Goal: Share content: Share content

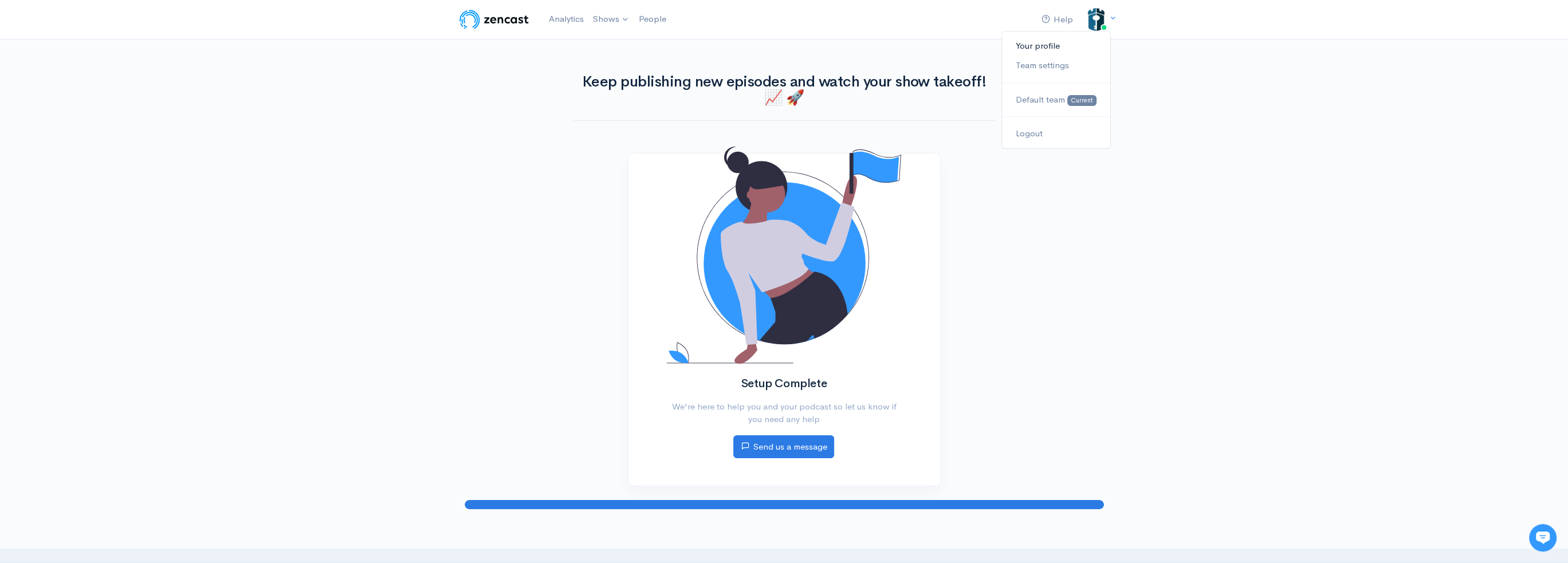
click at [1051, 43] on link "Your profile" at bounding box center [1055, 46] width 107 height 20
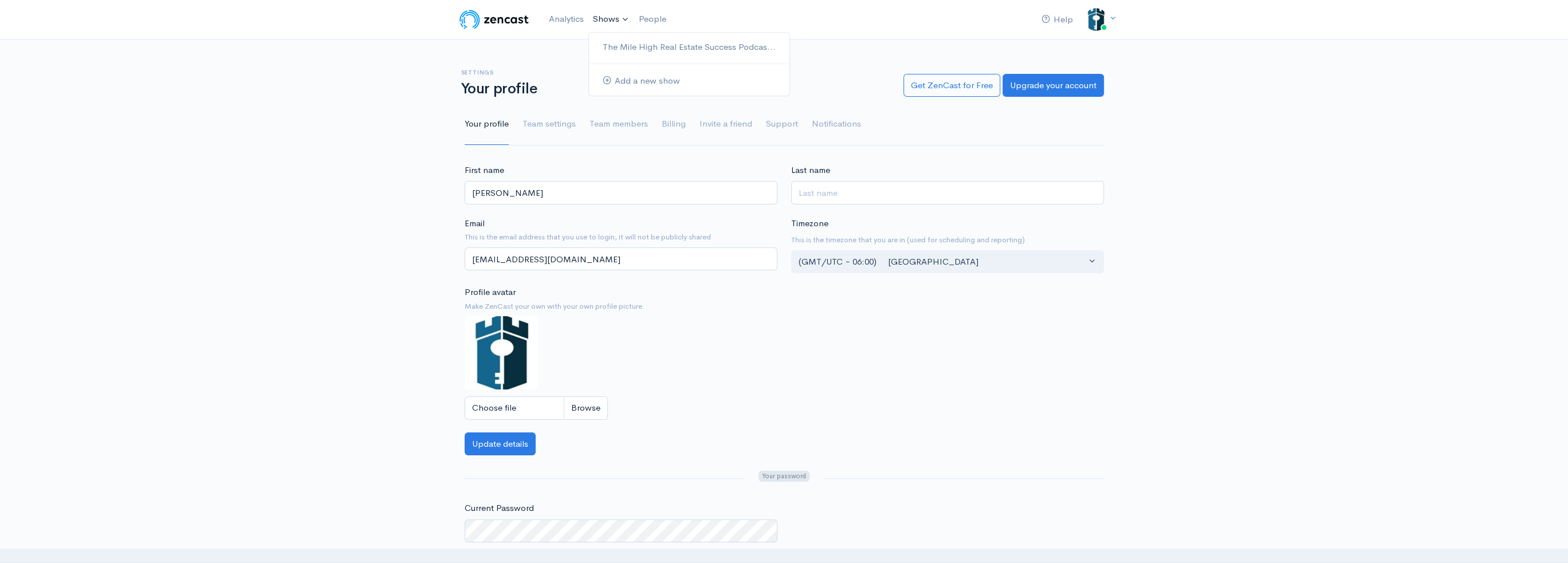
click at [595, 15] on link "Shows" at bounding box center [611, 20] width 46 height 25
click at [610, 51] on link "The Mile High Real Estate Success Podcas..." at bounding box center [689, 47] width 200 height 20
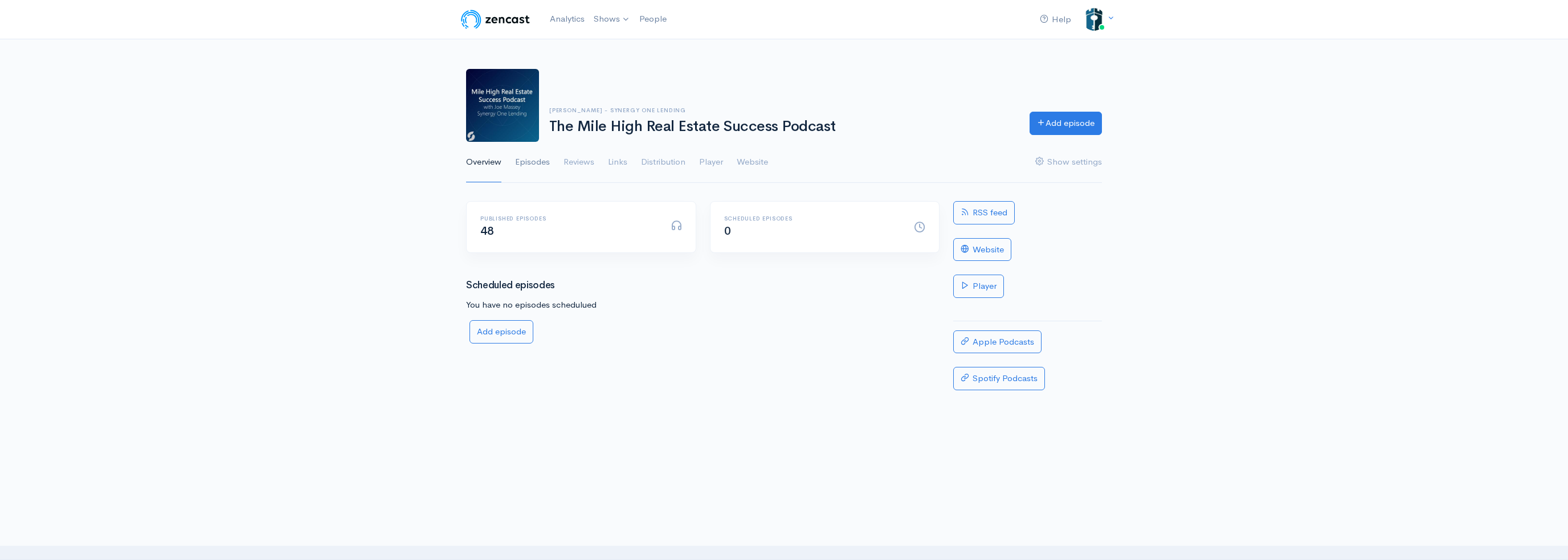
click at [539, 158] on link "Episodes" at bounding box center [532, 162] width 35 height 41
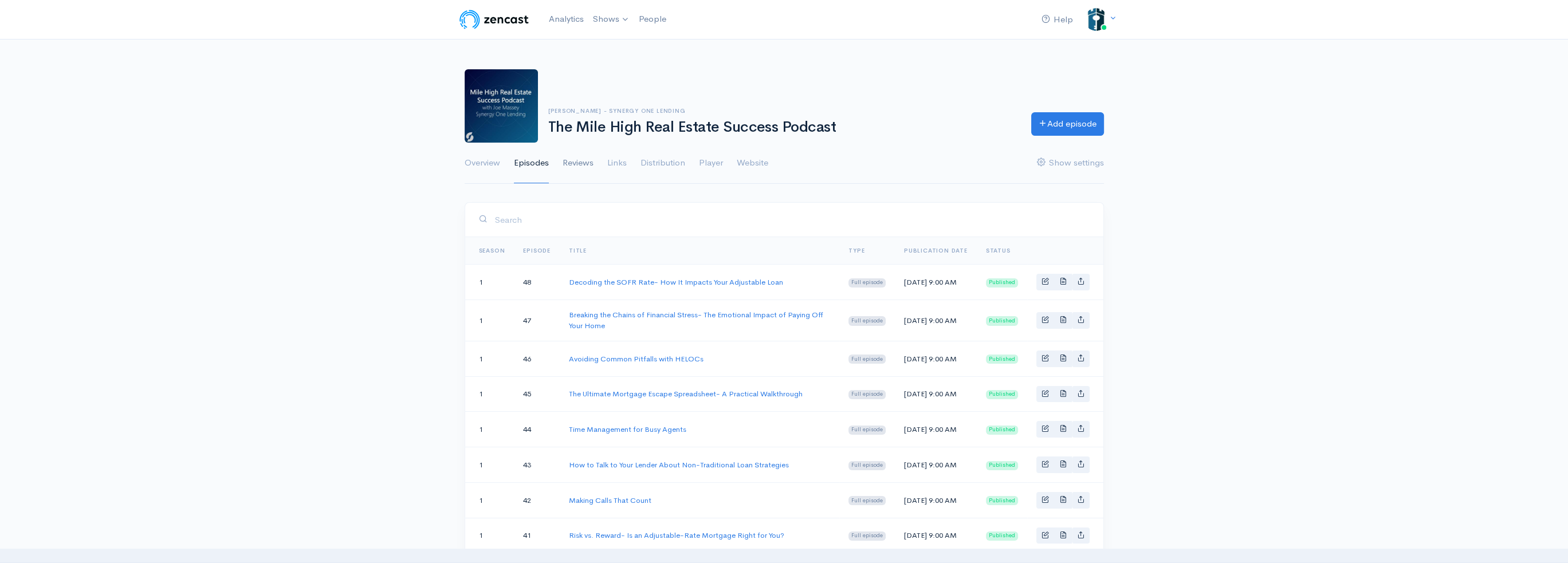
click at [574, 164] on link "Reviews" at bounding box center [577, 163] width 31 height 42
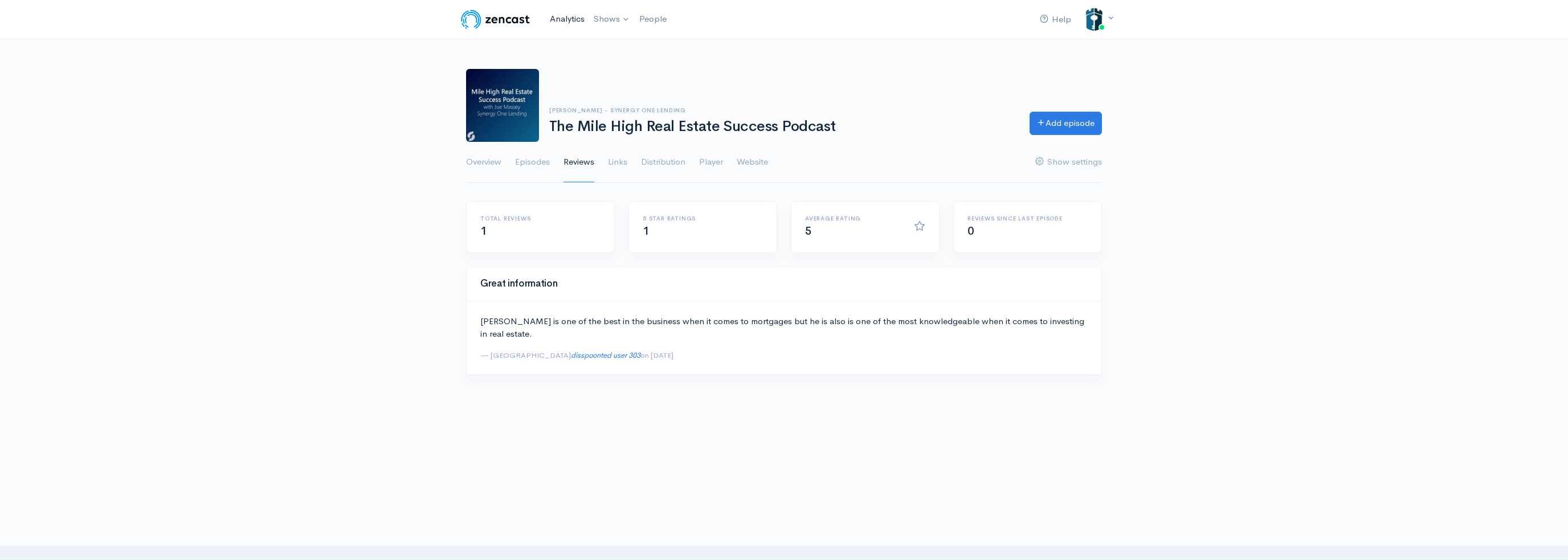
click at [569, 15] on link "Analytics" at bounding box center [567, 19] width 44 height 24
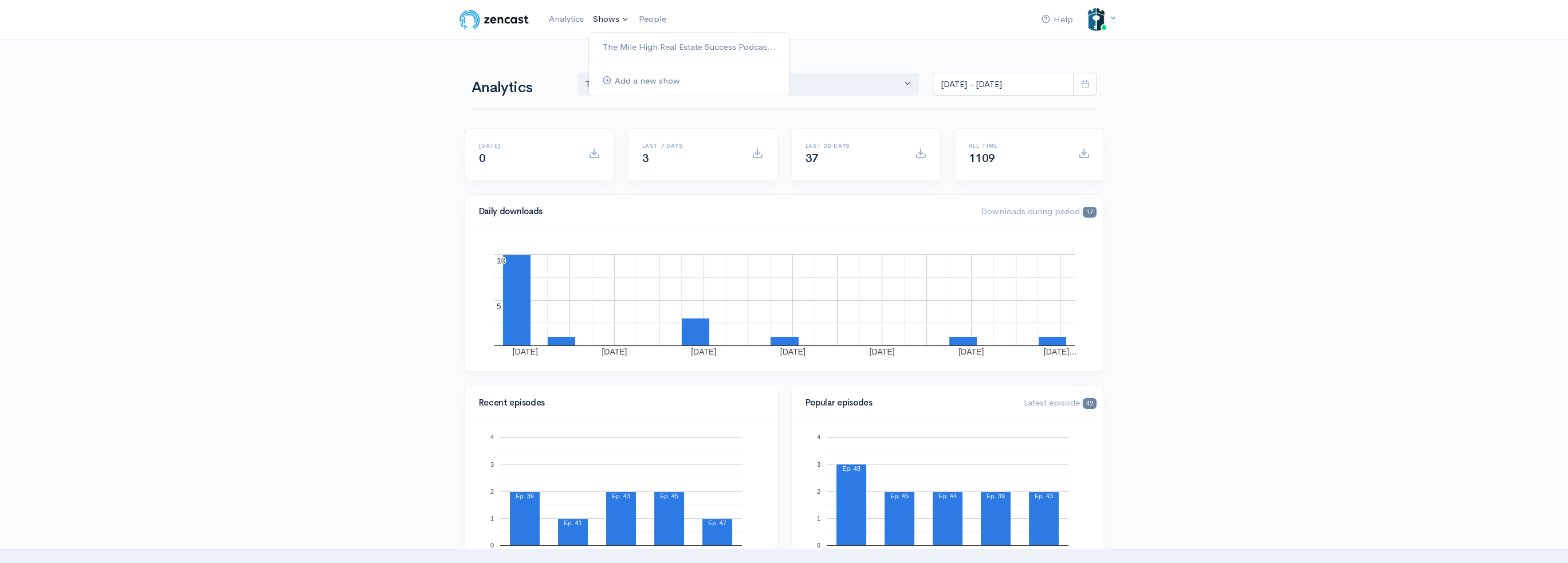
click at [623, 18] on link "Shows" at bounding box center [611, 20] width 46 height 25
click at [633, 45] on link "The Mile High Real Estate Success Podcas..." at bounding box center [689, 47] width 200 height 20
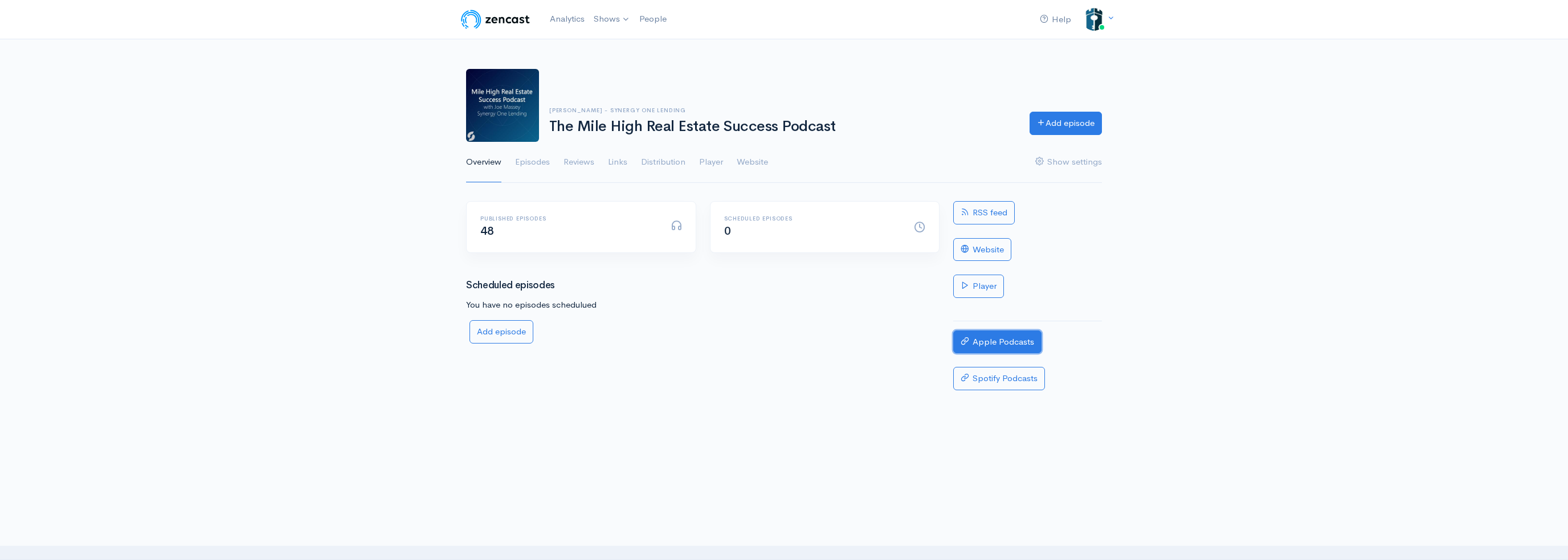
click at [995, 341] on link "Apple Podcasts" at bounding box center [997, 342] width 88 height 23
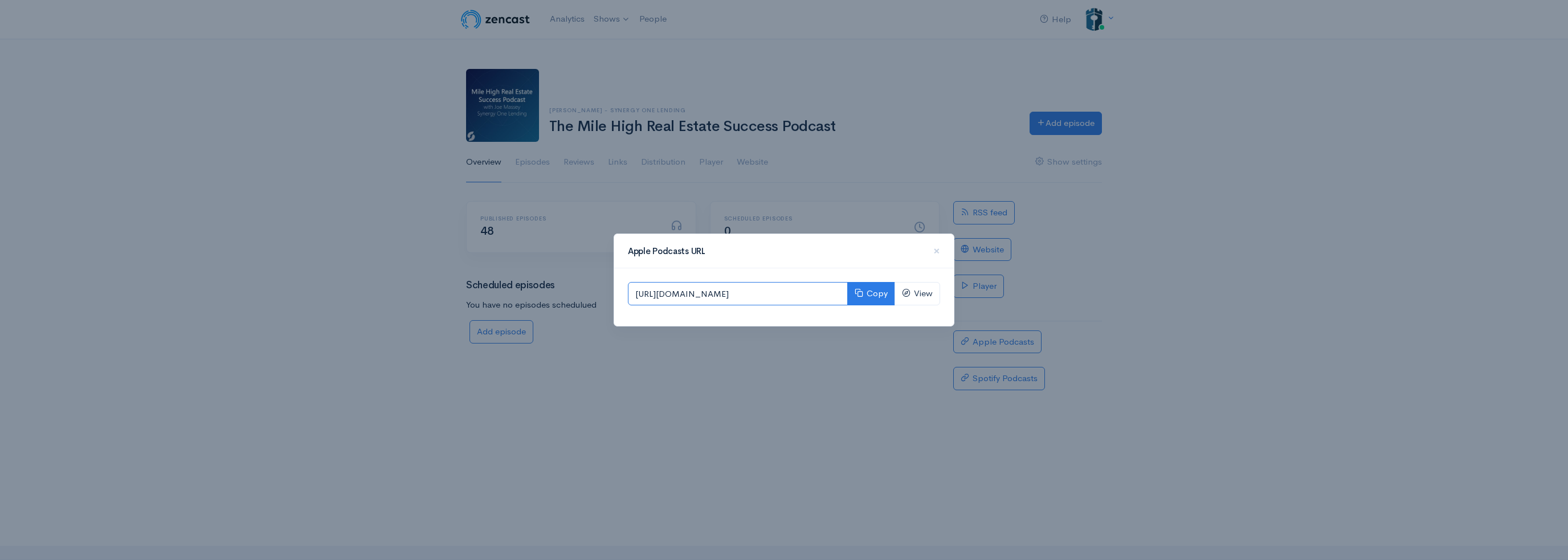
click at [825, 296] on input "[URL][DOMAIN_NAME]" at bounding box center [738, 293] width 220 height 23
click at [863, 293] on button "Copy" at bounding box center [871, 293] width 48 height 23
click at [1248, 306] on div "Apple Podcasts URL × [URL][DOMAIN_NAME] Copy View" at bounding box center [784, 280] width 1568 height 560
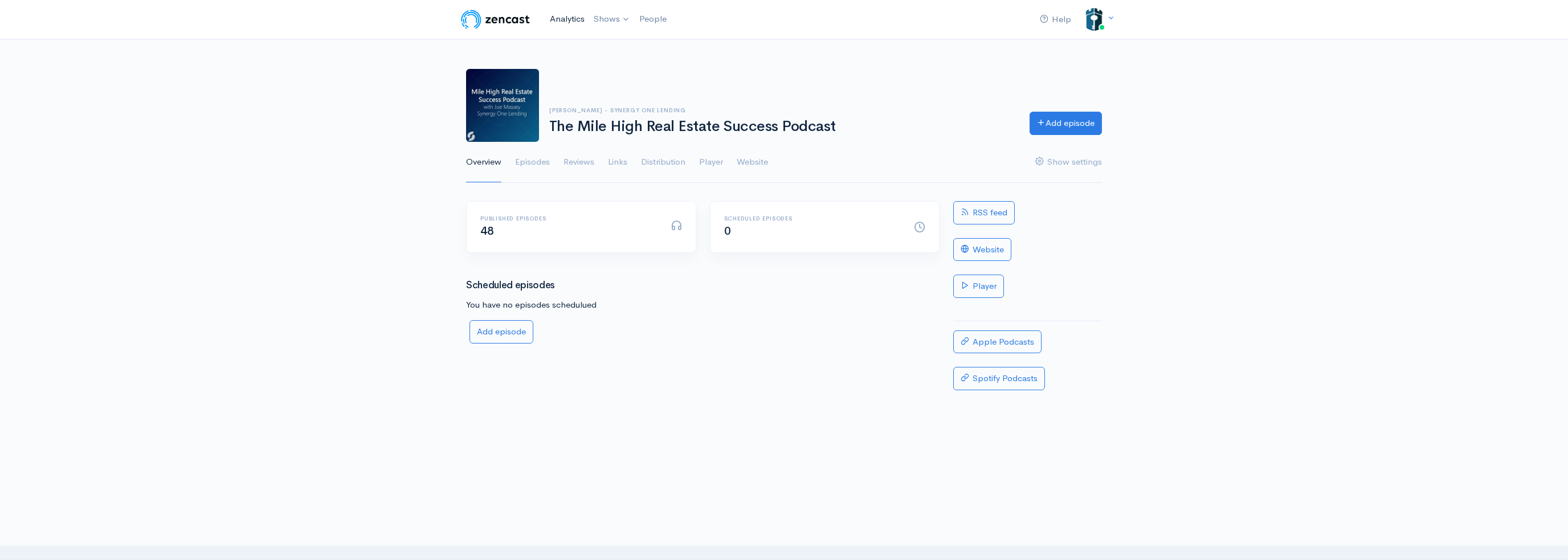
click at [564, 18] on link "Analytics" at bounding box center [567, 19] width 44 height 24
